Goal: Task Accomplishment & Management: Manage account settings

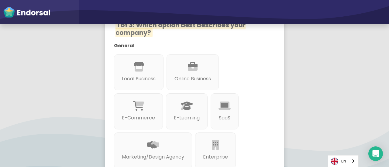
scroll to position [91, 0]
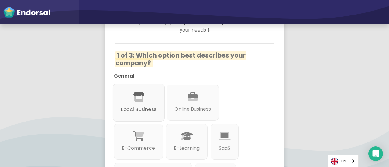
click at [152, 92] on div "Local Business" at bounding box center [139, 103] width 52 height 38
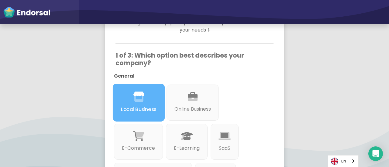
click at [152, 92] on div "Local Business" at bounding box center [139, 103] width 52 height 38
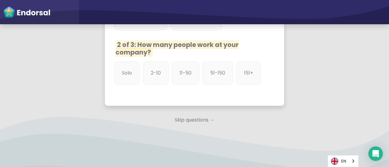
scroll to position [383, 0]
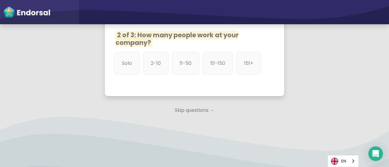
click at [190, 110] on p "Skip questions →" at bounding box center [194, 110] width 179 height 13
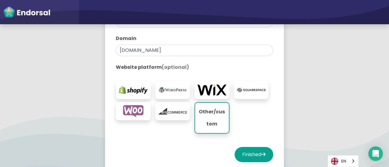
scroll to position [182, 0]
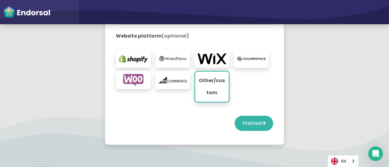
click at [245, 122] on button "Finished" at bounding box center [254, 123] width 39 height 15
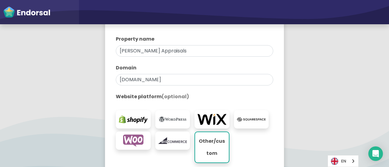
select select "14"
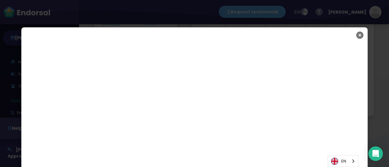
click at [358, 37] on icon "Close" at bounding box center [359, 35] width 7 height 15
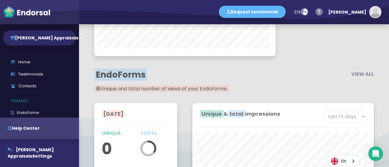
scroll to position [883, 0]
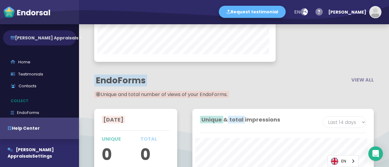
click at [52, 37] on button "[PERSON_NAME] Appraisals" at bounding box center [39, 37] width 73 height 15
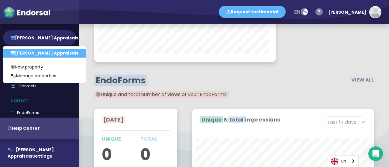
click at [147, 80] on h2 "EndoForms" at bounding box center [161, 81] width 135 height 10
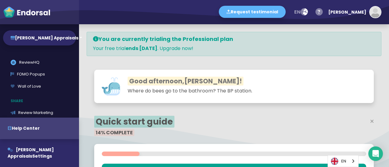
scroll to position [123, 0]
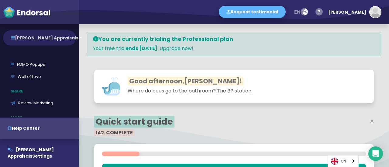
click at [49, 38] on button "[PERSON_NAME] Appraisals" at bounding box center [39, 37] width 73 height 15
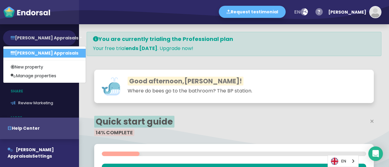
click at [49, 38] on button "[PERSON_NAME] Appraisals" at bounding box center [39, 37] width 73 height 15
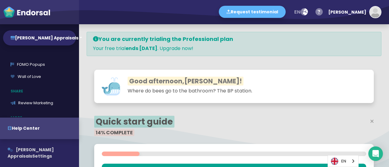
click at [30, 149] on span "[PERSON_NAME] Appraisals" at bounding box center [31, 153] width 46 height 12
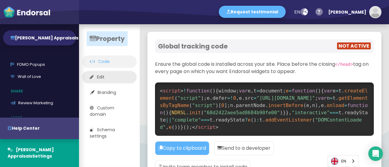
click at [106, 74] on link "Edit" at bounding box center [109, 77] width 55 height 12
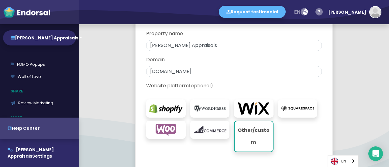
scroll to position [61, 0]
click at [364, 20] on div "[PERSON_NAME]" at bounding box center [347, 12] width 38 height 18
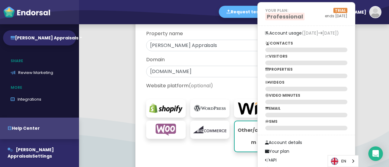
scroll to position [183, 0]
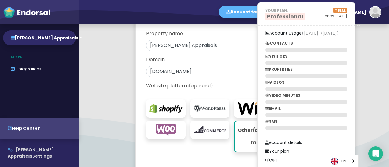
click at [26, 151] on span "[PERSON_NAME] Appraisals" at bounding box center [31, 153] width 46 height 12
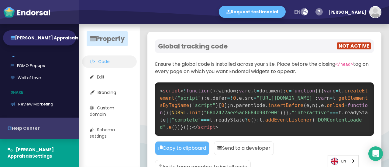
scroll to position [152, 0]
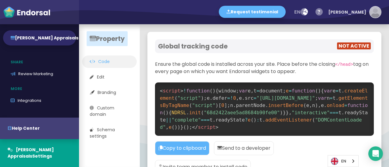
click at [374, 13] on img "button" at bounding box center [375, 12] width 11 height 11
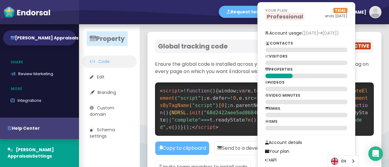
click at [208, 40] on div "Global tracking code NOT ACTIVE" at bounding box center [264, 46] width 219 height 14
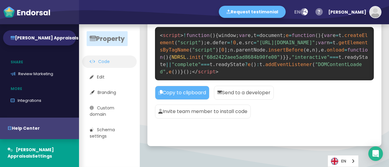
scroll to position [72, 0]
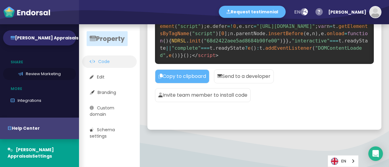
click at [46, 73] on link "Review Marketing" at bounding box center [39, 74] width 73 height 12
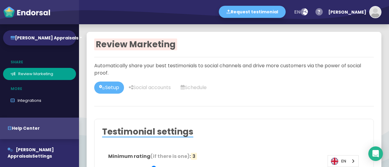
scroll to position [122, 0]
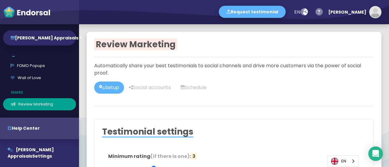
type input "#2F2A68"
type input "#FFFFFF"
type input "#555555"
type input "#777777"
type input "#555555"
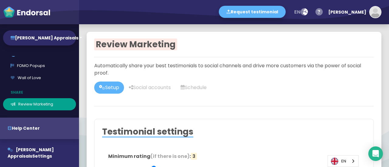
type input "#FFD75C"
click at [39, 78] on link "Wall of Love" at bounding box center [39, 78] width 73 height 12
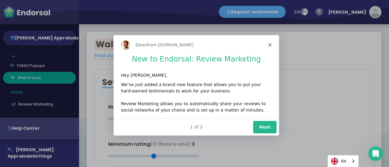
click at [268, 45] on icon "Close" at bounding box center [270, 45] width 4 height 4
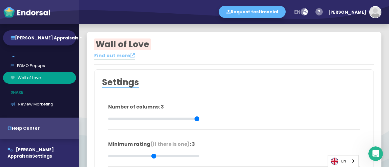
type input "#FFFFFF"
type input "#555555"
type input "#777777"
type input "#555555"
type input "#FFD75C"
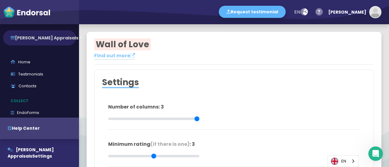
click at [47, 40] on button "[PERSON_NAME] Appraisals" at bounding box center [39, 37] width 73 height 15
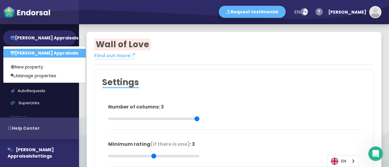
scroll to position [61, 0]
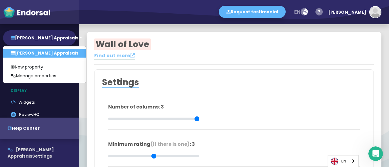
click at [29, 144] on button "Elliott Appraisals Settings" at bounding box center [39, 153] width 79 height 28
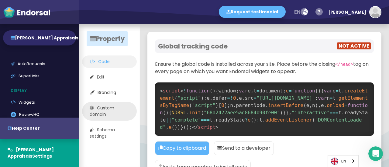
click at [115, 114] on link "Custom domain" at bounding box center [109, 111] width 55 height 19
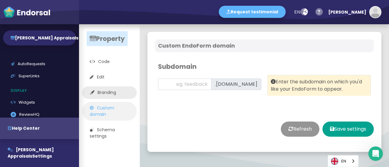
click at [104, 95] on link "Branding" at bounding box center [109, 93] width 55 height 12
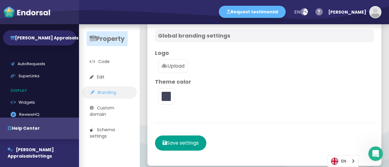
scroll to position [16, 0]
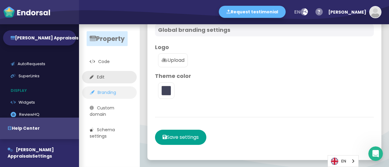
type input "#5DB3F9"
click at [108, 75] on link "Edit" at bounding box center [109, 77] width 55 height 12
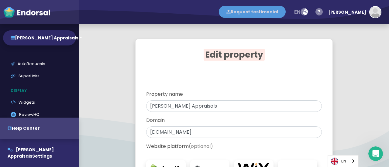
click at [286, 12] on button "Request testimonial" at bounding box center [252, 12] width 67 height 12
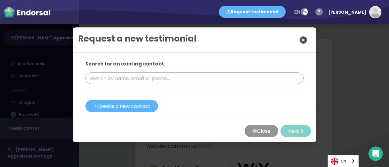
click at [152, 76] on input "text" at bounding box center [194, 79] width 218 height 12
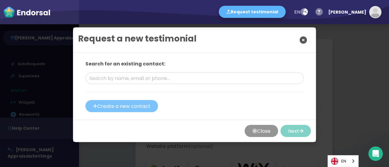
click at [135, 103] on button "Create a new contact" at bounding box center [121, 106] width 73 height 12
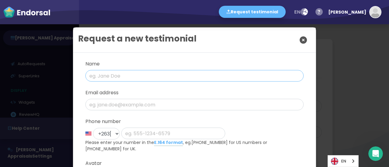
click at [149, 78] on input "text" at bounding box center [194, 76] width 218 height 12
click at [301, 44] on icon "Close" at bounding box center [303, 40] width 7 height 15
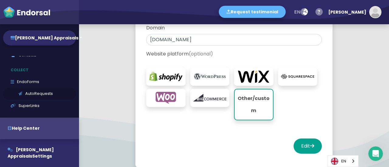
scroll to position [30, 0]
click at [38, 107] on link "SuperLinks" at bounding box center [39, 107] width 73 height 12
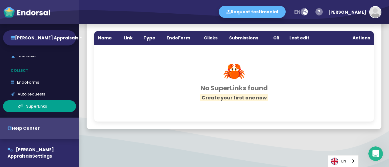
scroll to position [30, 0]
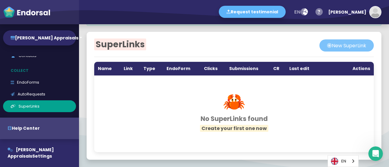
click at [341, 44] on button "New SuperLink" at bounding box center [346, 45] width 54 height 12
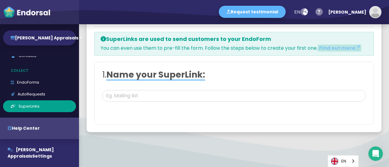
scroll to position [33, 0]
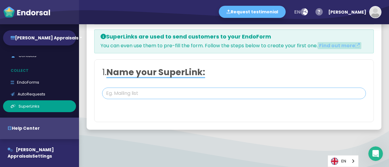
click at [145, 93] on input "text" at bounding box center [234, 94] width 264 height 12
click at [140, 93] on input "text" at bounding box center [234, 94] width 264 height 12
click at [287, 145] on div at bounding box center [234, 149] width 310 height 8
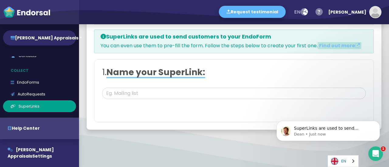
scroll to position [0, 0]
click at [282, 151] on html "SuperLinks are used to send customers to your EndoForm and can be pre-filled wi…" at bounding box center [328, 129] width 122 height 43
click at [378, 151] on icon "Open Intercom Messenger" at bounding box center [375, 153] width 10 height 10
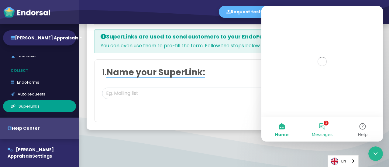
click at [318, 128] on button "1 Messages" at bounding box center [322, 130] width 40 height 24
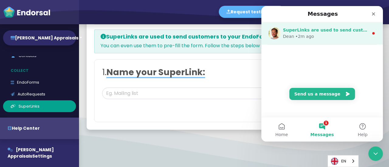
click at [290, 36] on div "Dean" at bounding box center [288, 36] width 11 height 6
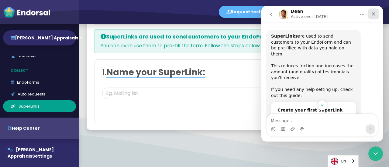
click at [373, 14] on icon "Close" at bounding box center [373, 14] width 5 height 5
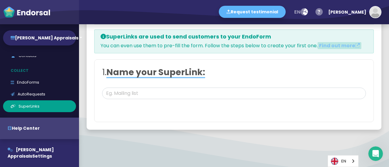
scroll to position [29, 0]
click at [126, 94] on input "text" at bounding box center [234, 94] width 264 height 12
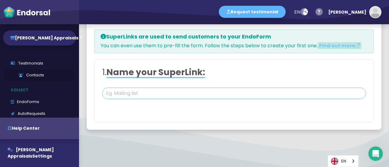
scroll to position [1, 0]
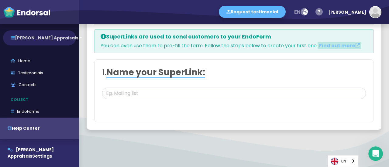
click at [40, 35] on button "[PERSON_NAME] Appraisals" at bounding box center [39, 37] width 73 height 15
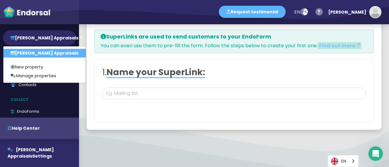
click at [34, 75] on link "Manage properties" at bounding box center [44, 76] width 82 height 9
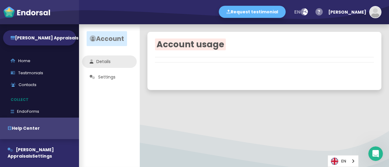
click at [103, 58] on link "Details" at bounding box center [109, 62] width 55 height 12
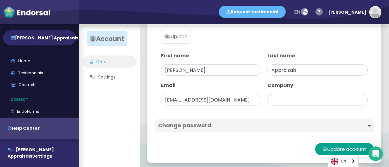
scroll to position [69, 0]
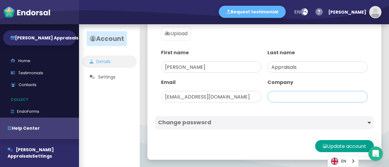
click at [287, 96] on input "text" at bounding box center [317, 97] width 100 height 12
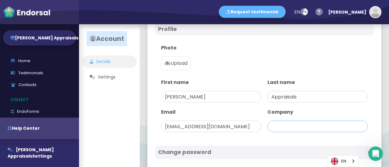
scroll to position [61, 0]
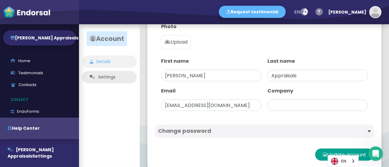
click at [104, 80] on link "Settings" at bounding box center [109, 77] width 55 height 12
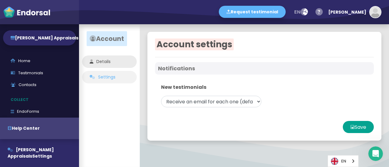
click at [120, 68] on link "Details" at bounding box center [109, 62] width 55 height 12
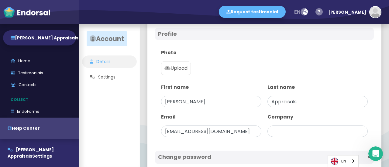
scroll to position [61, 0]
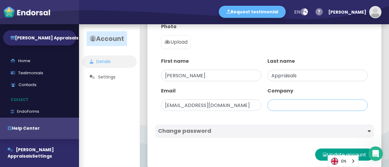
click at [281, 104] on input "text" at bounding box center [317, 106] width 100 height 12
paste input "[PERSON_NAME] Appraisals"
type input "[PERSON_NAME] Appraisals"
click at [254, 128] on h4 "Change password" at bounding box center [211, 131] width 106 height 7
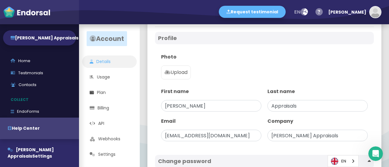
scroll to position [105, 0]
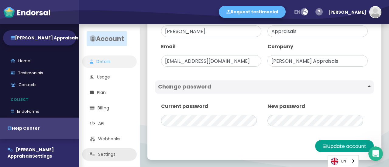
click at [109, 157] on link "Settings" at bounding box center [109, 155] width 55 height 12
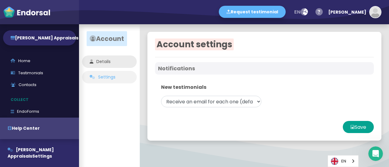
click at [101, 64] on link "Details" at bounding box center [109, 62] width 55 height 12
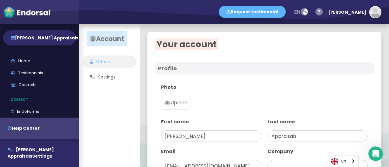
type input "[PERSON_NAME] Appraisals"
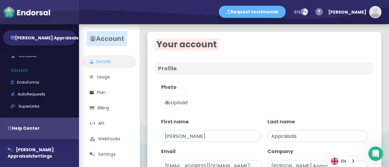
scroll to position [61, 0]
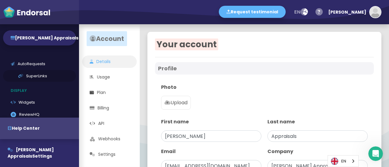
click at [36, 73] on link "SuperLinks" at bounding box center [39, 76] width 73 height 12
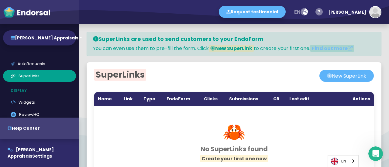
click at [336, 83] on div "SuperLinks New SuperLink Name Link Type EndoForm Clicks Submissions CR Last edi…" at bounding box center [234, 126] width 295 height 128
click at [339, 76] on button "New SuperLink" at bounding box center [346, 76] width 54 height 12
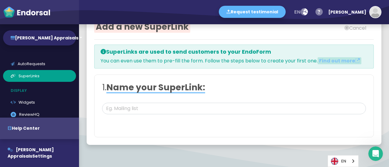
scroll to position [30, 0]
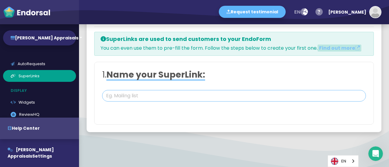
click at [139, 98] on input "text" at bounding box center [234, 96] width 264 height 12
paste input "[PERSON_NAME] Appraisals"
type input "[PERSON_NAME] Appraisals"
click at [158, 115] on div "1. Name your SuperLink: Elliott Appraisals 2. Choose link type: Dynamic link Pr…" at bounding box center [233, 93] width 279 height 63
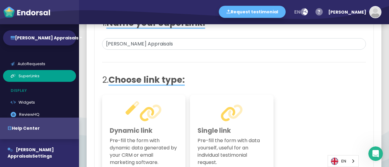
scroll to position [101, 0]
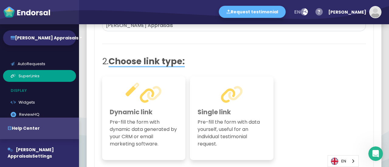
click at [225, 96] on icon at bounding box center [231, 95] width 23 height 18
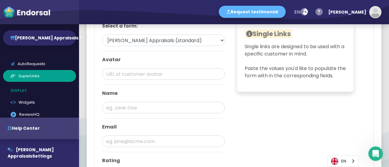
scroll to position [283, 0]
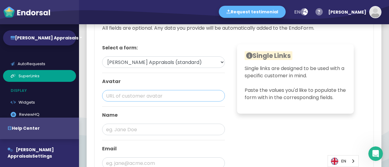
click at [125, 92] on input "text" at bounding box center [163, 96] width 123 height 12
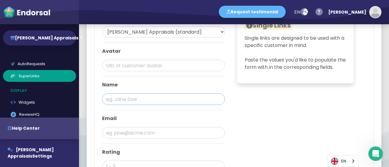
click at [132, 99] on input "text" at bounding box center [163, 100] width 123 height 12
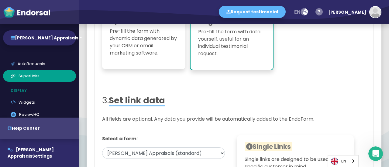
click at [135, 57] on div "Dynamic link Pre-fill the form with dynamic data generated by your CRM or email…" at bounding box center [143, 27] width 83 height 84
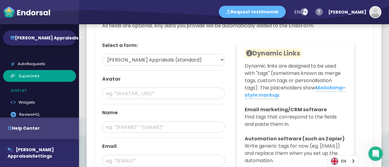
scroll to position [314, 0]
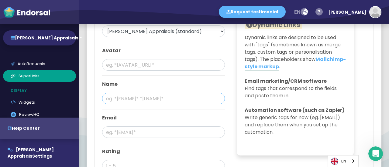
click at [129, 99] on input "text" at bounding box center [163, 99] width 123 height 12
paste input "[PERSON_NAME] Appraisals"
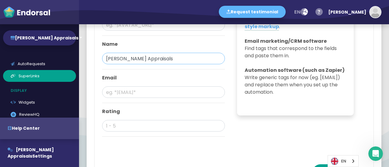
scroll to position [375, 0]
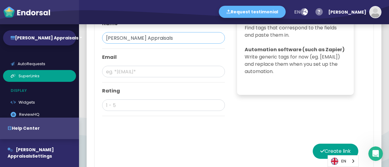
type input "[PERSON_NAME] Appraisals"
click at [135, 77] on div "Email" at bounding box center [163, 68] width 123 height 29
click at [134, 108] on input "text" at bounding box center [163, 106] width 123 height 12
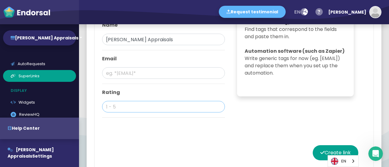
scroll to position [426, 0]
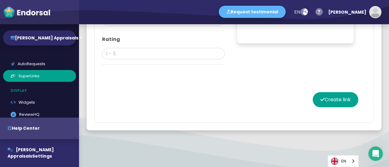
click at [317, 86] on div "Create link" at bounding box center [234, 100] width 264 height 30
click at [317, 102] on button "Create link" at bounding box center [336, 99] width 46 height 15
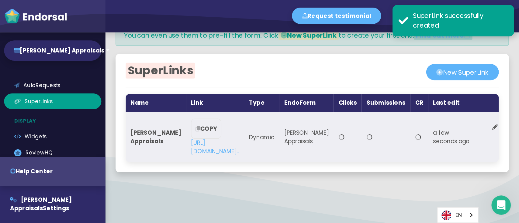
scroll to position [26, 0]
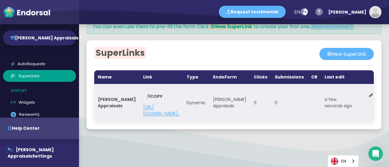
click at [170, 107] on link "https://forms.endorsal.io/form/68d2422be..." at bounding box center [161, 110] width 36 height 12
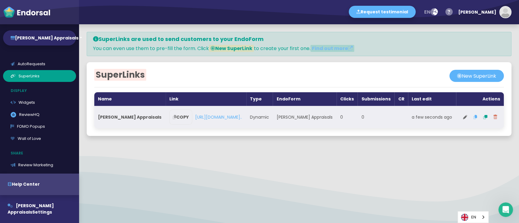
scroll to position [0, 0]
click at [389, 114] on button at bounding box center [465, 117] width 10 height 15
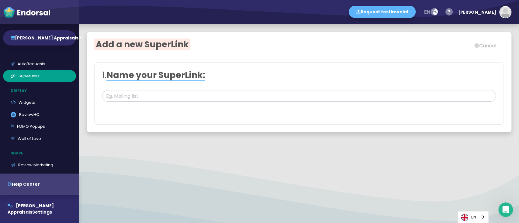
select select
type input "[PERSON_NAME] Appraisals"
select select "0: 68d2422bee5ad8684b90fe01"
click at [159, 96] on input "[PERSON_NAME] Appraisals" at bounding box center [298, 96] width 393 height 12
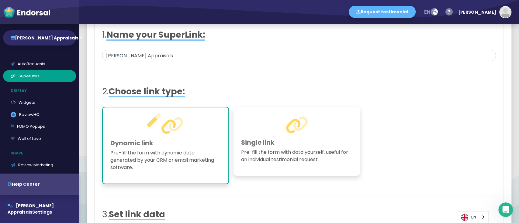
click at [275, 125] on h1 at bounding box center [296, 126] width 111 height 22
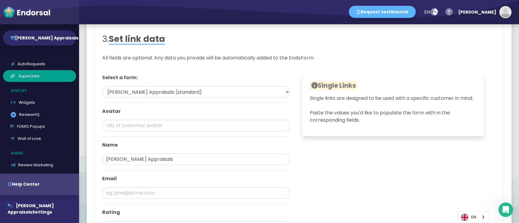
scroll to position [211, 0]
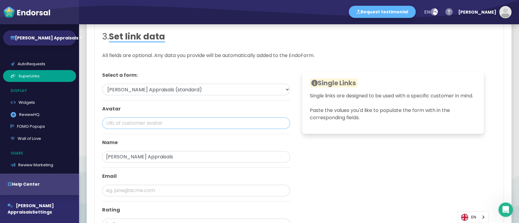
click at [132, 128] on input "text" at bounding box center [196, 124] width 188 height 12
paste input "https://www.elliottappraisals.ca/"
type input "https://www.elliottappraisals.ca/"
click at [258, 160] on input "[PERSON_NAME] Appraisals" at bounding box center [196, 157] width 188 height 12
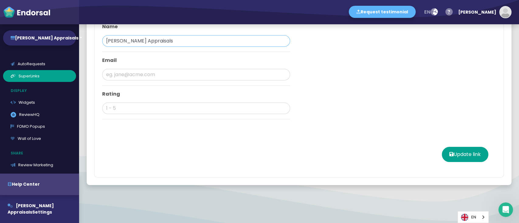
scroll to position [333, 0]
click at [389, 151] on button "Update link" at bounding box center [464, 154] width 46 height 15
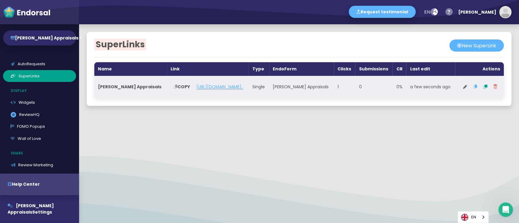
click at [198, 86] on link "https://forms.endorsal.io/form/68d2422be..." at bounding box center [219, 87] width 47 height 6
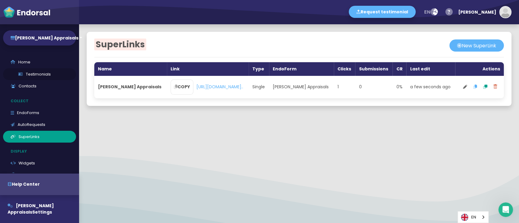
click at [33, 75] on link "Testimonials" at bounding box center [39, 74] width 73 height 12
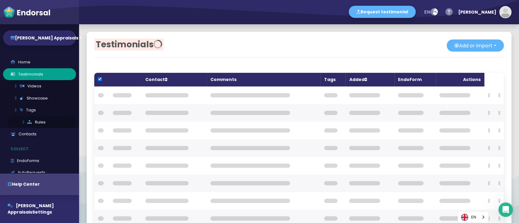
checkbox input "true"
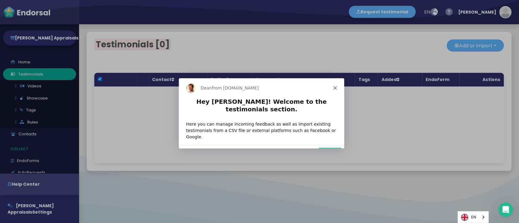
click at [31, 158] on div "Product tour overlay" at bounding box center [259, 111] width 519 height 223
click at [326, 147] on button "Next" at bounding box center [328, 153] width 23 height 12
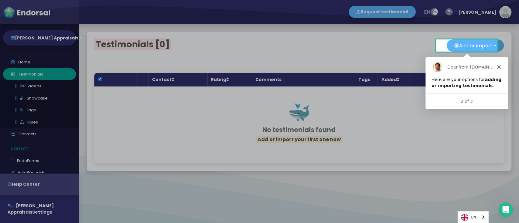
click at [389, 68] on div "Dean from Endorsal.io" at bounding box center [466, 66] width 83 height 19
click at [389, 67] on polygon "Close" at bounding box center [498, 67] width 4 height 4
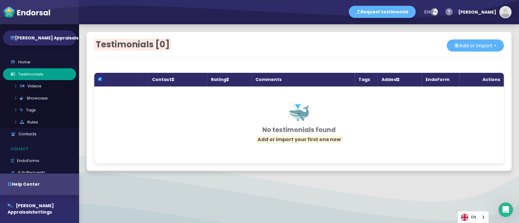
click at [31, 161] on link "EndoForms" at bounding box center [39, 161] width 73 height 12
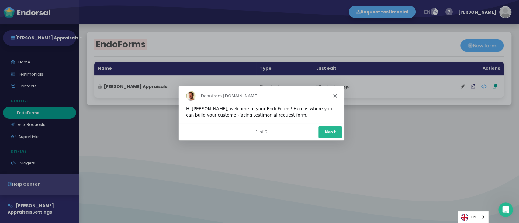
click at [334, 136] on button "Next" at bounding box center [328, 131] width 23 height 12
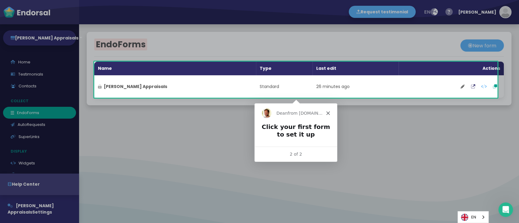
click at [389, 40] on div at bounding box center [259, 31] width 519 height 62
click at [360, 138] on div at bounding box center [259, 160] width 519 height 125
click at [345, 127] on div at bounding box center [259, 160] width 519 height 125
drag, startPoint x: 323, startPoint y: 108, endPoint x: 328, endPoint y: 112, distance: 7.2
click at [327, 112] on div "Dean from Endorsal.io" at bounding box center [295, 112] width 83 height 19
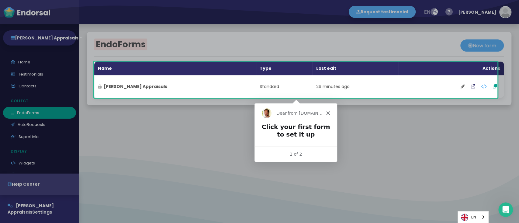
click at [328, 112] on icon "Close" at bounding box center [328, 113] width 4 height 4
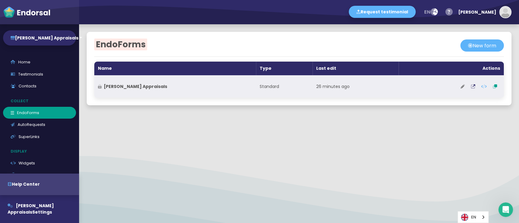
click at [389, 88] on icon at bounding box center [462, 86] width 4 height 4
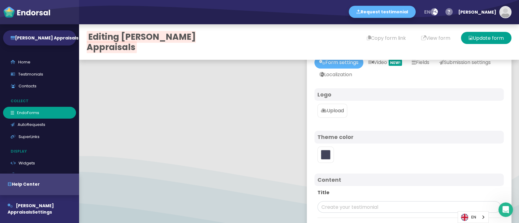
scroll to position [81, 0]
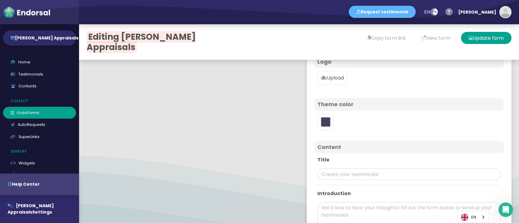
click at [328, 82] on label "Upload" at bounding box center [332, 78] width 30 height 14
click at [0, 0] on input "Upload" at bounding box center [0, 0] width 0 height 0
type input "#5DB3F9"
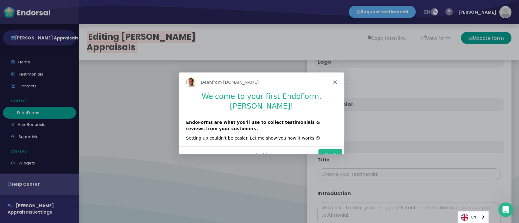
scroll to position [0, 0]
click at [333, 149] on button "Next" at bounding box center [328, 155] width 23 height 12
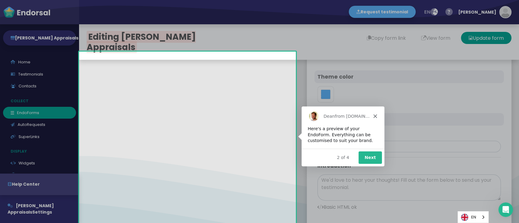
click at [377, 157] on button "Next" at bounding box center [369, 157] width 23 height 12
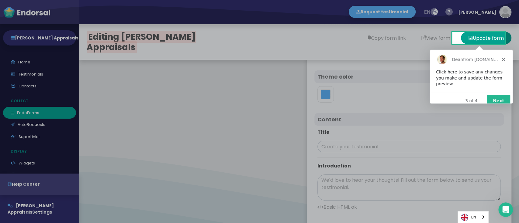
click at [389, 94] on button "Next" at bounding box center [497, 100] width 23 height 12
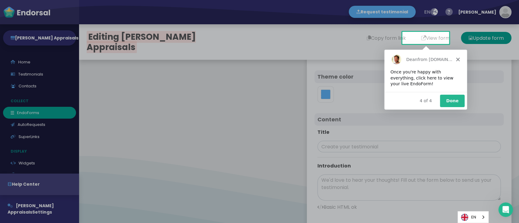
click at [389, 102] on button "Done" at bounding box center [451, 100] width 25 height 12
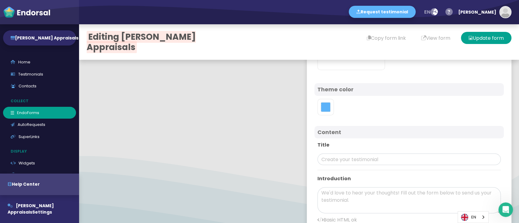
scroll to position [162, 0]
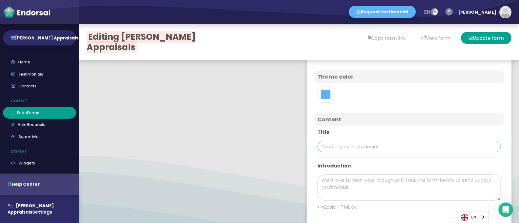
click at [333, 145] on input "text" at bounding box center [408, 147] width 183 height 12
paste input "[PERSON_NAME] Appraisals"
type input "[PERSON_NAME] Appraisals"
click at [368, 167] on textarea at bounding box center [408, 188] width 183 height 26
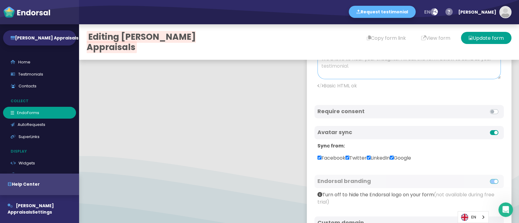
paste textarea "At Elliott Appraisals, we have built a reputation for providing precise and pro…"
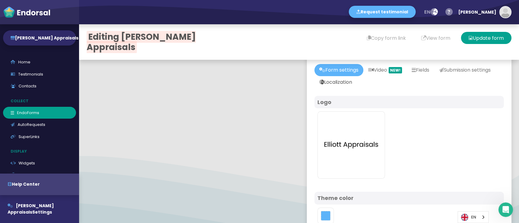
scroll to position [0, 0]
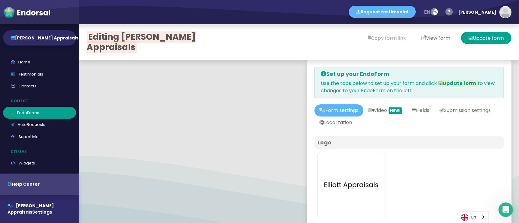
type textarea "At Elliott Appraisals, we have built a reputation for providing precise and pro…"
click at [389, 40] on button "View form" at bounding box center [435, 38] width 44 height 12
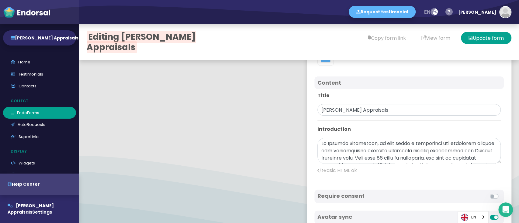
scroll to position [162, 0]
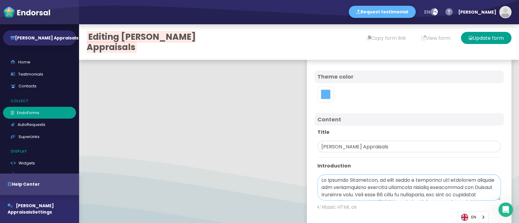
click at [322, 167] on textarea at bounding box center [408, 188] width 183 height 26
paste textarea "https://www.elliottappraisals.ca/"
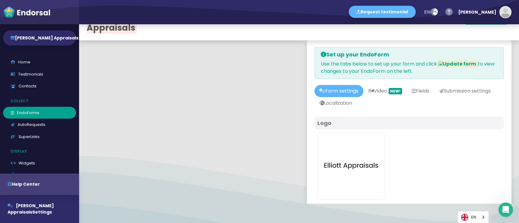
scroll to position [0, 0]
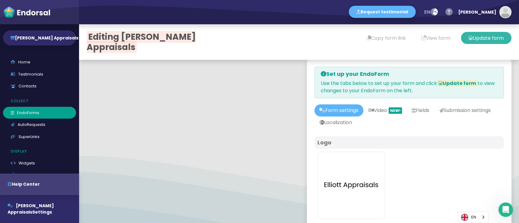
type textarea "At <a href= "https://www.elliottappraisals.ca/"><b>Elliott Appraisals</a></b>, …"
click at [389, 38] on button "Update form" at bounding box center [485, 38] width 50 height 12
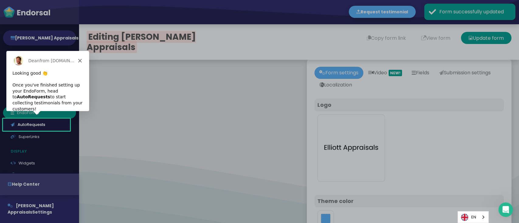
click at [80, 61] on polygon "Close" at bounding box center [80, 61] width 4 height 4
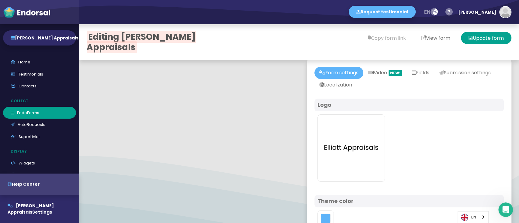
click at [389, 38] on button "View form" at bounding box center [435, 38] width 44 height 12
